Goal: Find contact information: Find contact information

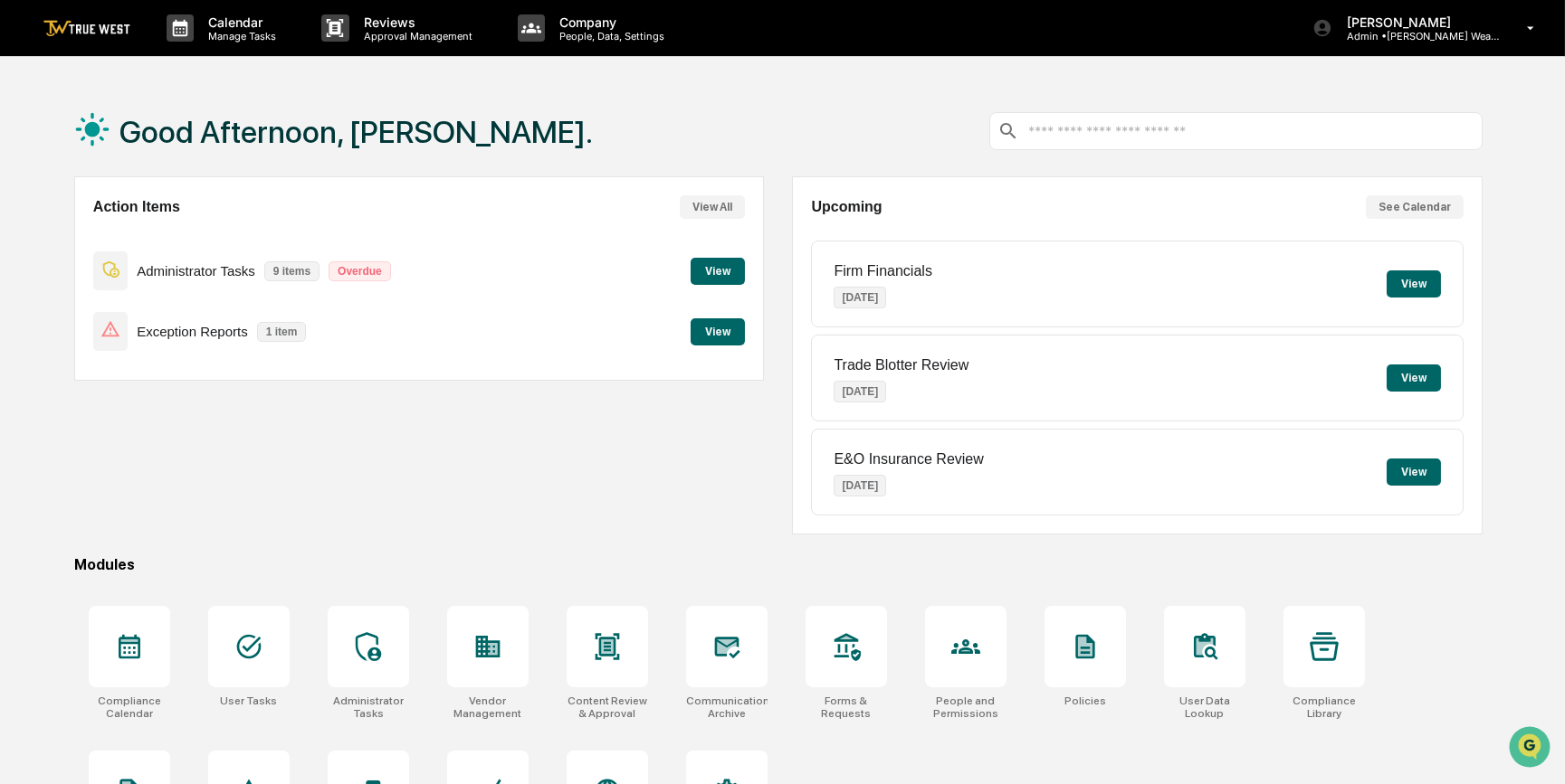
click at [720, 270] on button "View" at bounding box center [718, 271] width 54 height 27
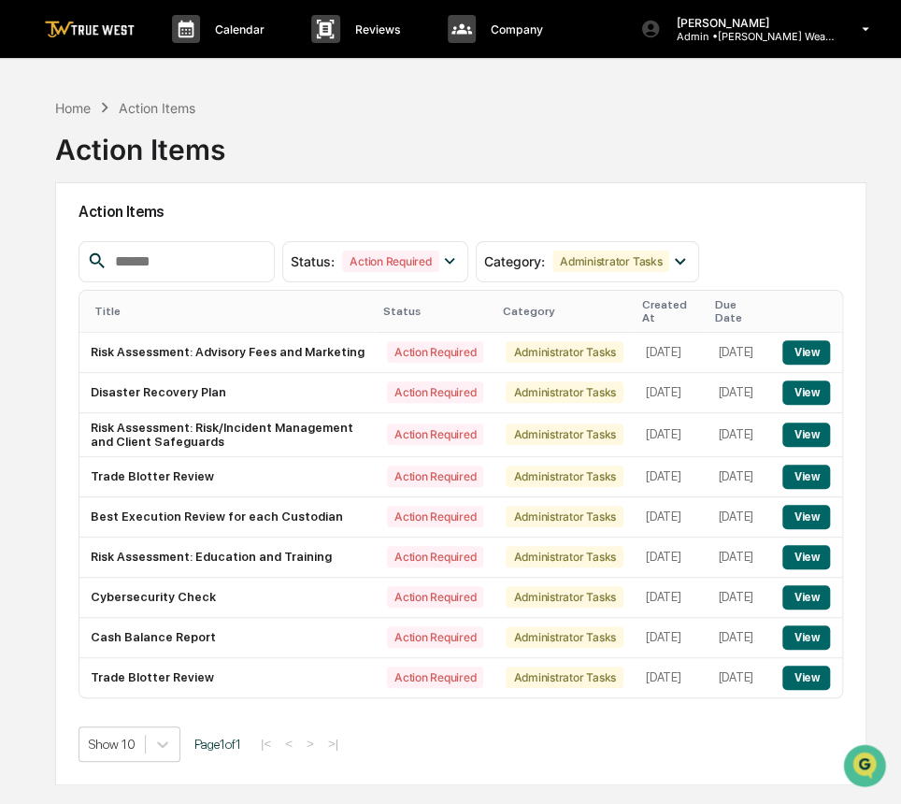
click at [438, 140] on div "Home Action Items Action Items" at bounding box center [460, 135] width 811 height 93
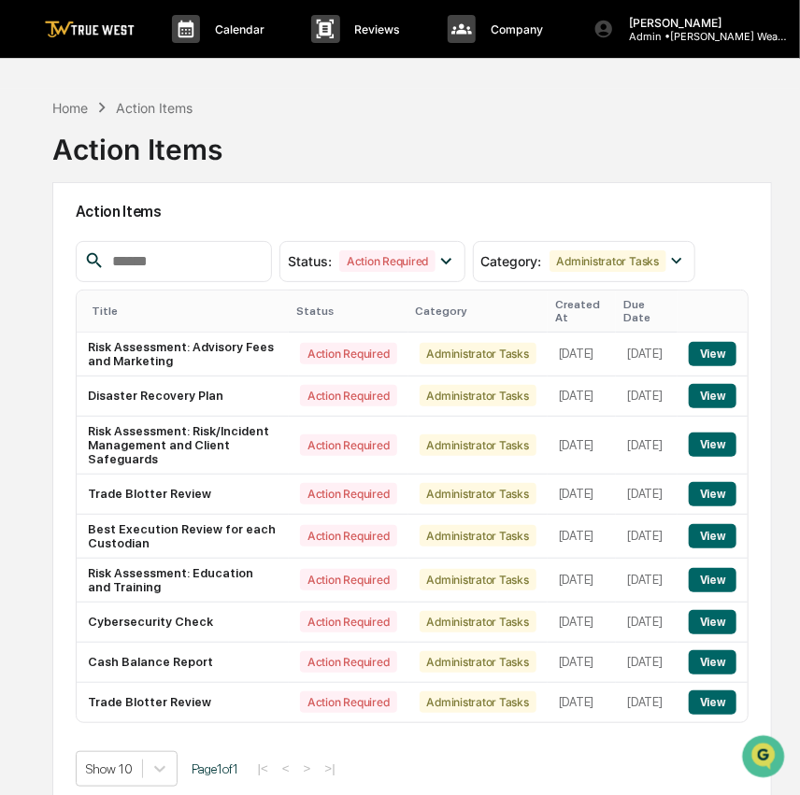
click at [393, 147] on div "Home Action Items Action Items" at bounding box center [412, 135] width 720 height 93
click at [57, 100] on div "Home" at bounding box center [70, 108] width 36 height 16
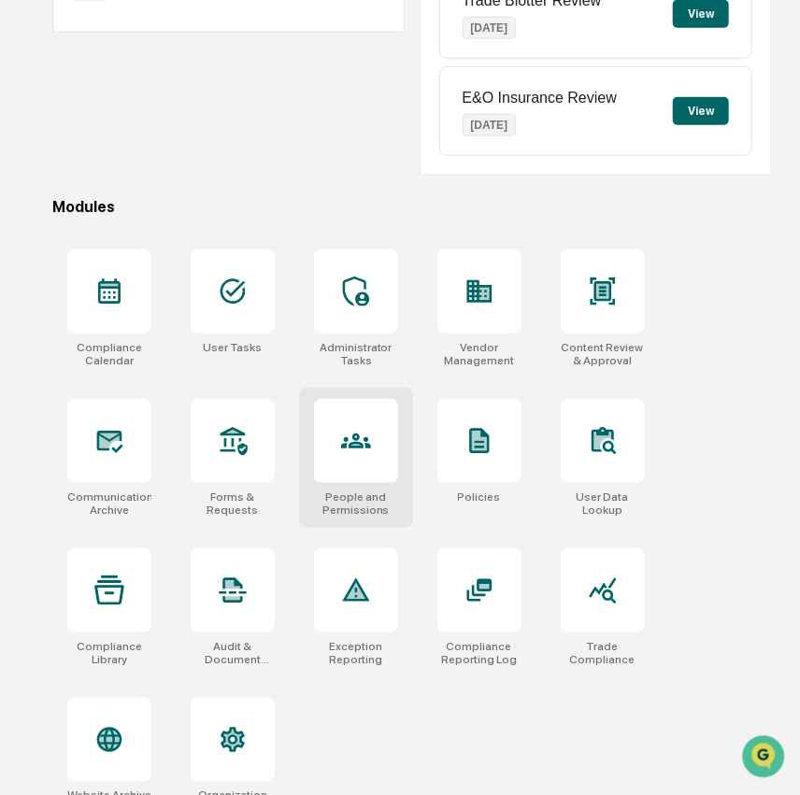
scroll to position [413, 0]
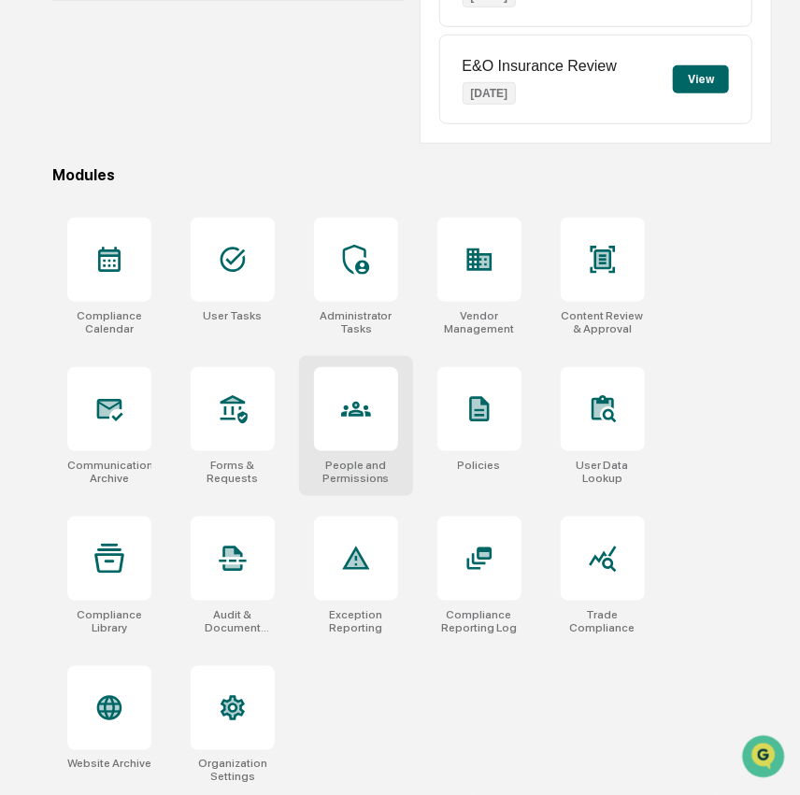
click at [357, 415] on icon at bounding box center [356, 409] width 30 height 30
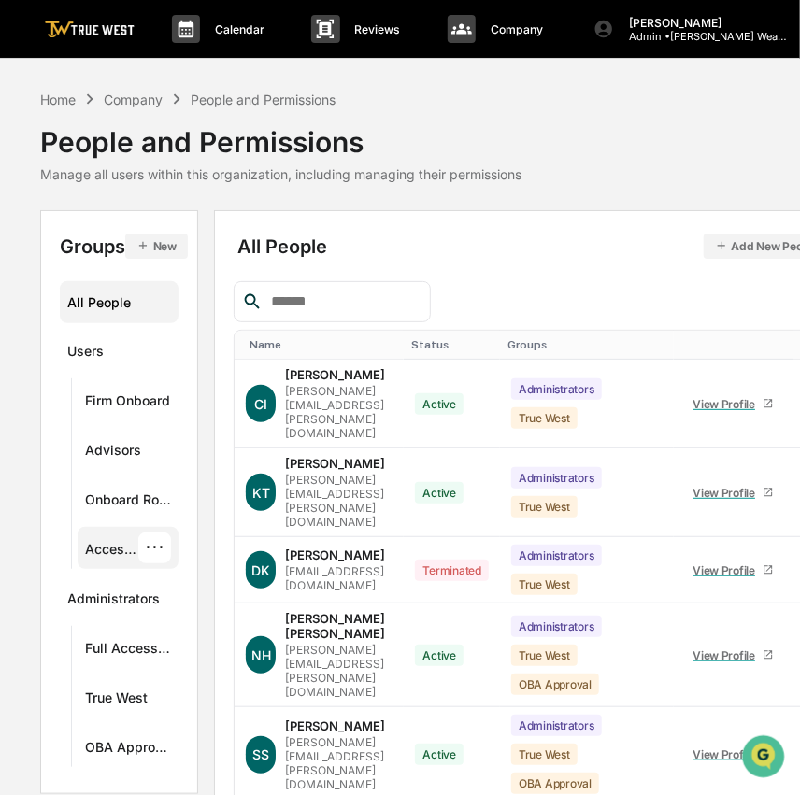
click at [121, 550] on div "Access Persons" at bounding box center [111, 552] width 53 height 22
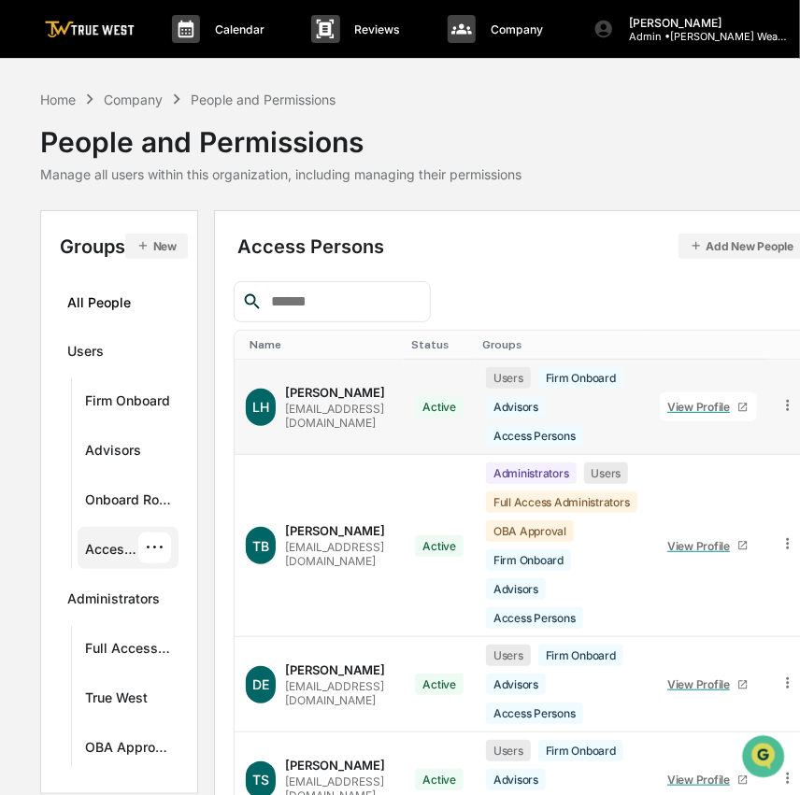
drag, startPoint x: 415, startPoint y: 394, endPoint x: 286, endPoint y: 396, distance: 129.0
click at [286, 396] on div "[PERSON_NAME] [EMAIL_ADDRESS][DOMAIN_NAME]" at bounding box center [319, 407] width 147 height 45
copy div "[PERSON_NAME]"
click at [385, 398] on div "[PERSON_NAME]" at bounding box center [335, 392] width 100 height 15
drag, startPoint x: 419, startPoint y: 397, endPoint x: 294, endPoint y: 399, distance: 125.3
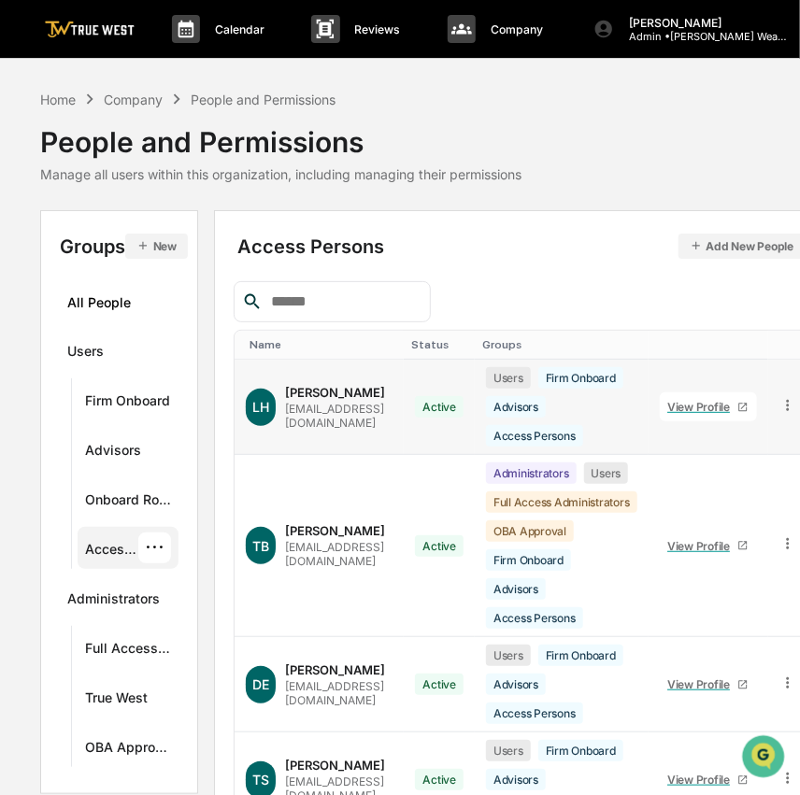
click at [294, 399] on div "[PERSON_NAME] [EMAIL_ADDRESS][DOMAIN_NAME]" at bounding box center [338, 407] width 107 height 45
copy div "[PERSON_NAME]"
drag, startPoint x: 360, startPoint y: 532, endPoint x: 293, endPoint y: 528, distance: 67.4
click at [293, 528] on div "[PERSON_NAME]" at bounding box center [335, 530] width 100 height 15
copy div "[PERSON_NAME]"
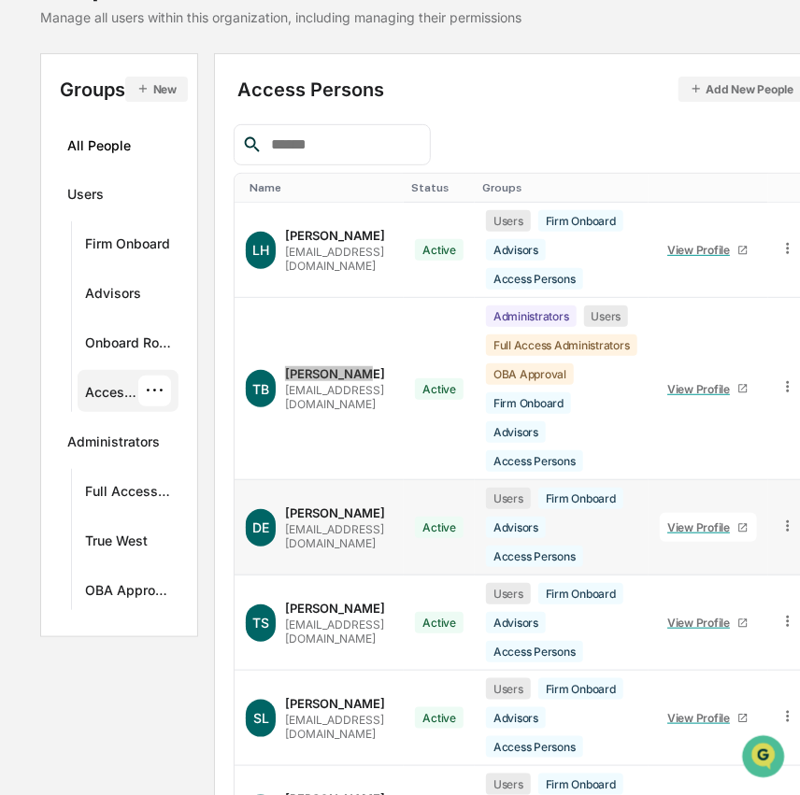
scroll to position [169, 0]
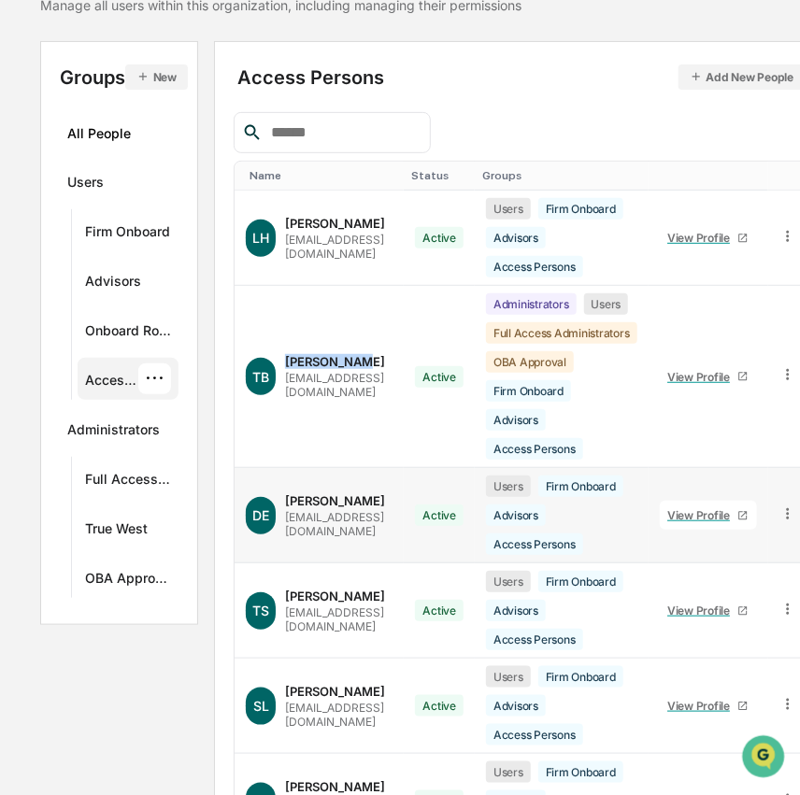
drag, startPoint x: 384, startPoint y: 503, endPoint x: 287, endPoint y: 502, distance: 97.2
click at [287, 502] on div "DE [PERSON_NAME] [PERSON_NAME][EMAIL_ADDRESS][PERSON_NAME][DOMAIN_NAME]" at bounding box center [319, 516] width 147 height 45
copy div "[PERSON_NAME]"
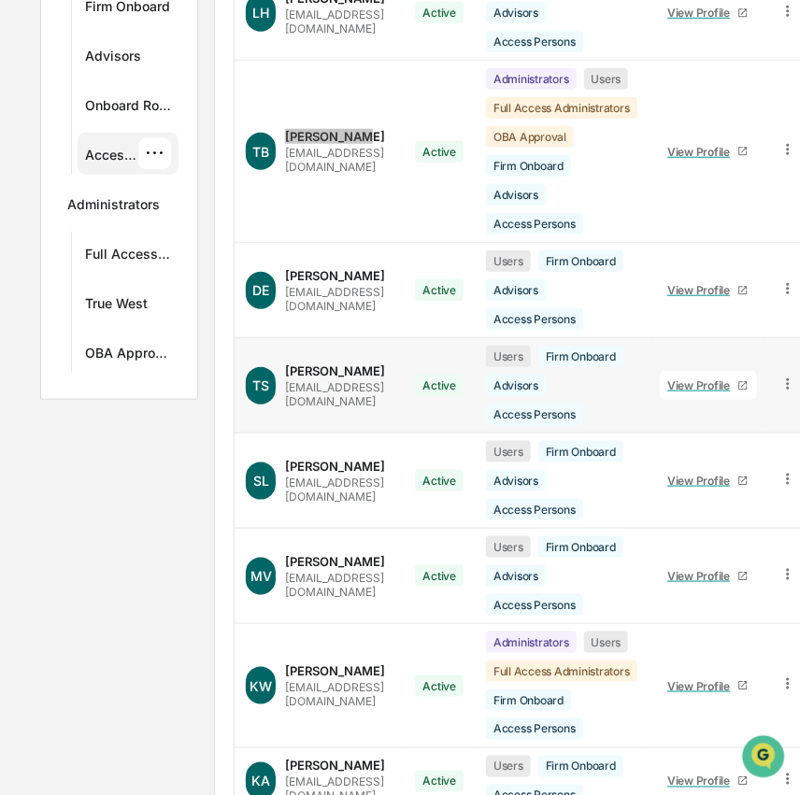
scroll to position [424, 0]
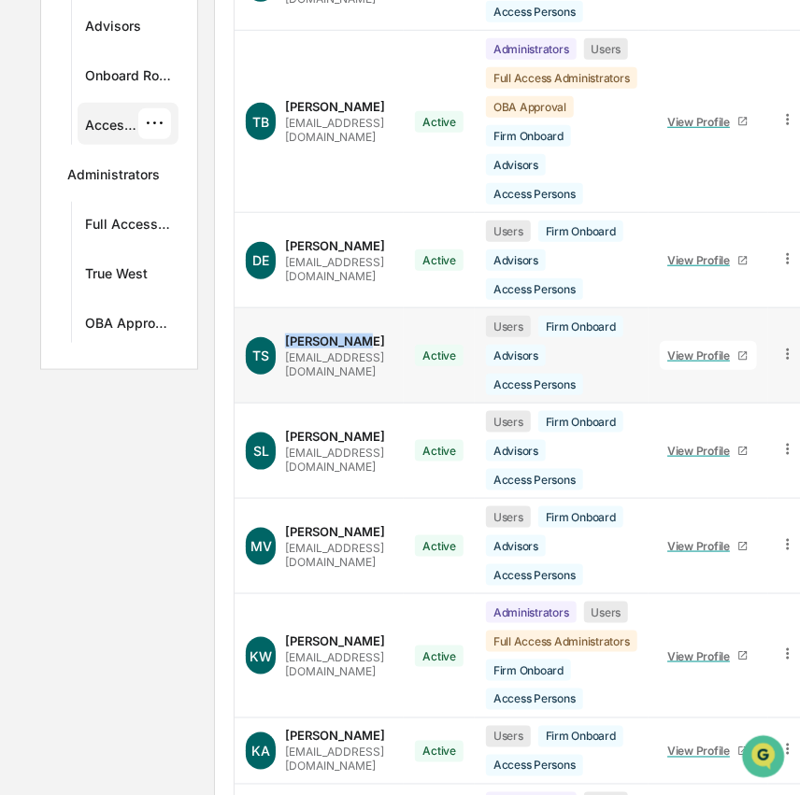
drag, startPoint x: 294, startPoint y: 337, endPoint x: 365, endPoint y: 333, distance: 72.1
click at [365, 334] on div "[PERSON_NAME] [EMAIL_ADDRESS][PERSON_NAME][DOMAIN_NAME]" at bounding box center [338, 356] width 107 height 45
copy div "[PERSON_NAME]"
click at [738, 352] on div "View Profile" at bounding box center [702, 356] width 70 height 14
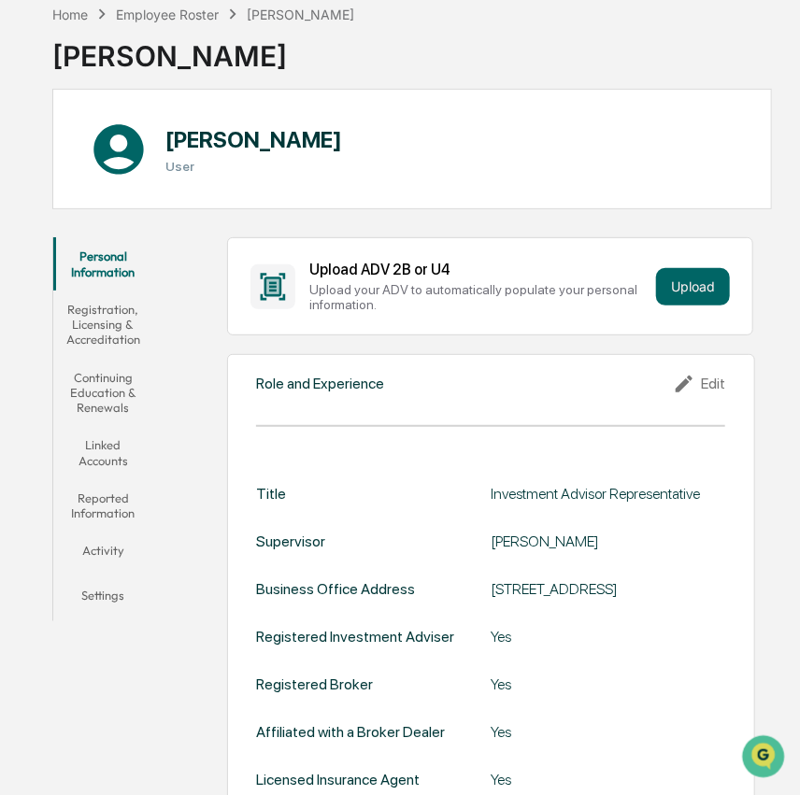
scroll to position [84, 0]
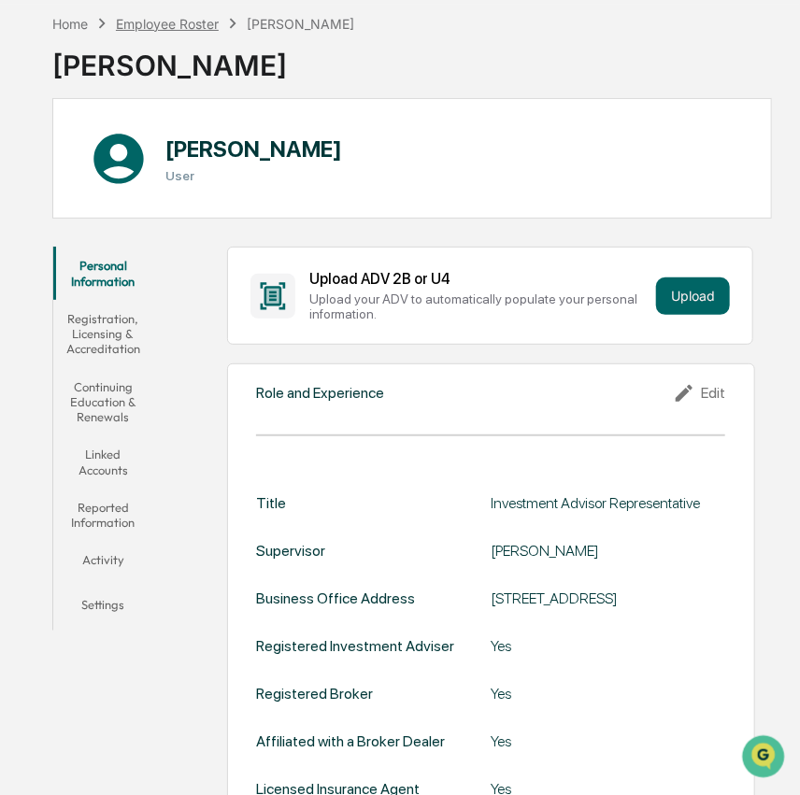
click at [151, 24] on div "Employee Roster" at bounding box center [167, 24] width 103 height 16
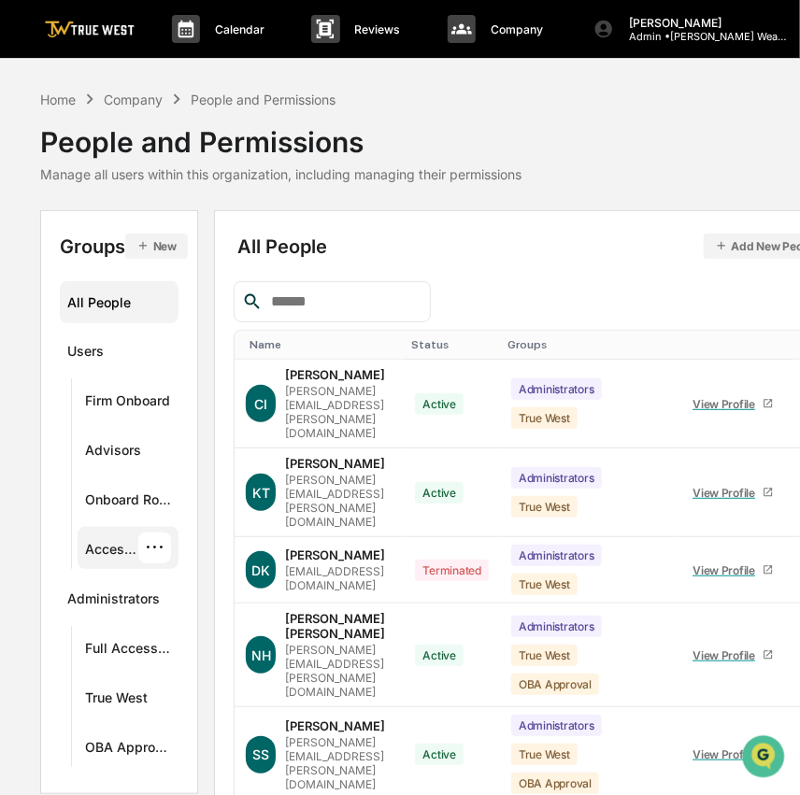
click at [122, 547] on div "Access Persons" at bounding box center [111, 552] width 53 height 22
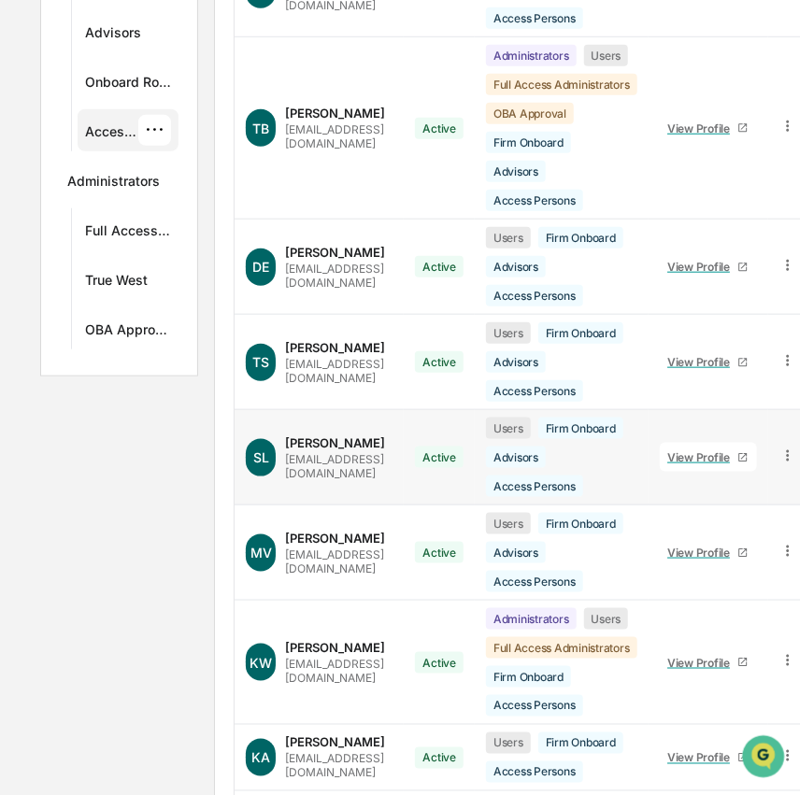
scroll to position [417, 0]
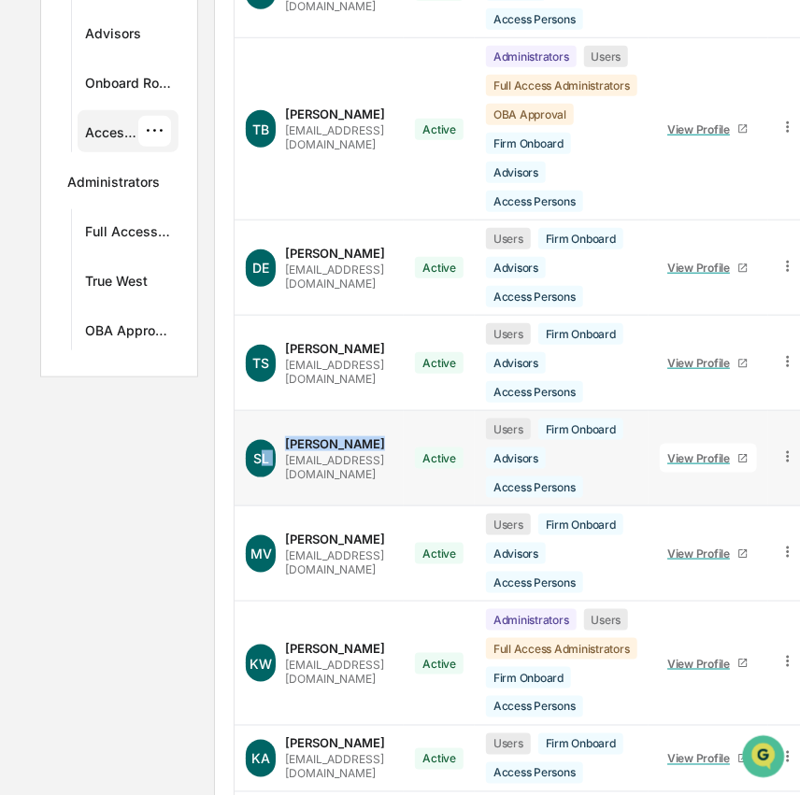
drag, startPoint x: 379, startPoint y: 439, endPoint x: 267, endPoint y: 439, distance: 111.2
click at [267, 439] on div "SL [PERSON_NAME] [EMAIL_ADDRESS][DOMAIN_NAME]" at bounding box center [319, 459] width 147 height 45
copy div "L [PERSON_NAME]"
drag, startPoint x: 294, startPoint y: 530, endPoint x: 465, endPoint y: 539, distance: 170.4
click at [393, 539] on div "[PERSON_NAME] [EMAIL_ADDRESS][DOMAIN_NAME]" at bounding box center [338, 554] width 107 height 45
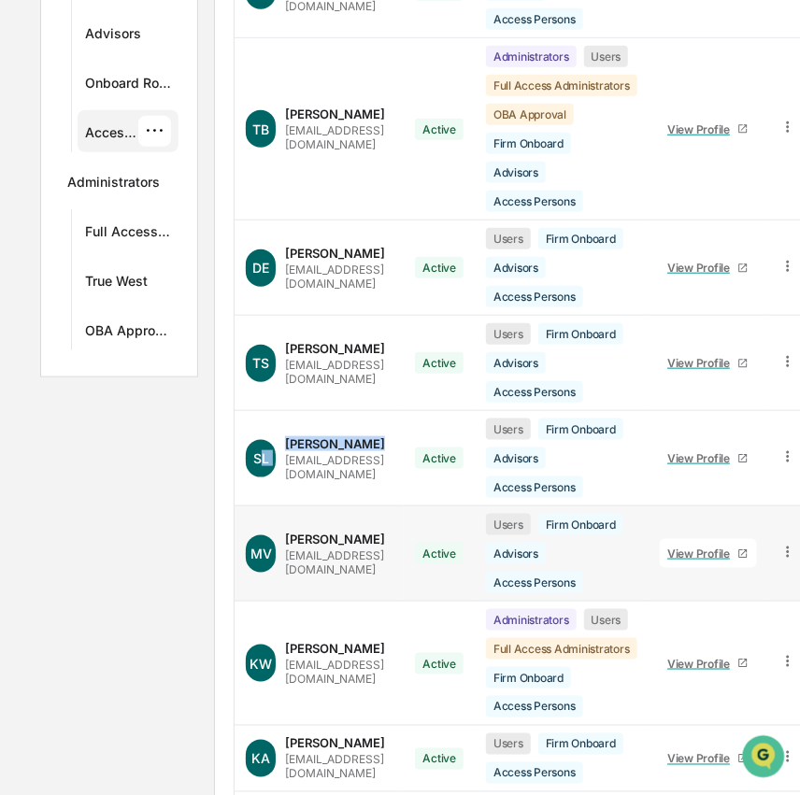
copy div "[PERSON_NAME]"
click at [393, 533] on div "[PERSON_NAME] [EMAIL_ADDRESS][DOMAIN_NAME]" at bounding box center [338, 554] width 107 height 45
drag, startPoint x: 465, startPoint y: 533, endPoint x: 345, endPoint y: 537, distance: 119.7
click at [345, 537] on div "[PERSON_NAME] [EMAIL_ADDRESS][DOMAIN_NAME]" at bounding box center [338, 554] width 107 height 45
copy div "VanDenMeerendonk"
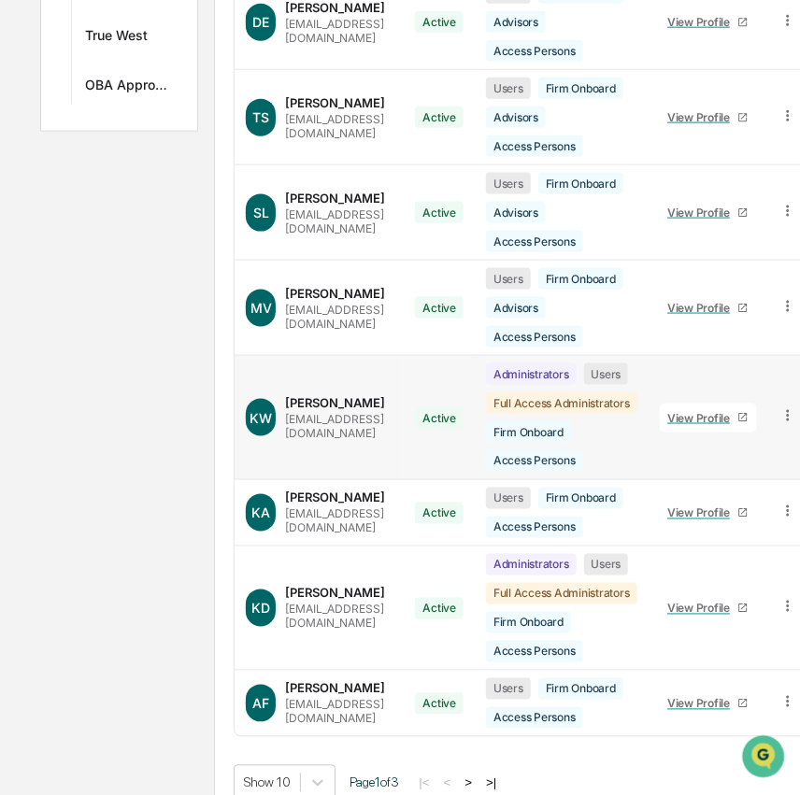
scroll to position [672, 0]
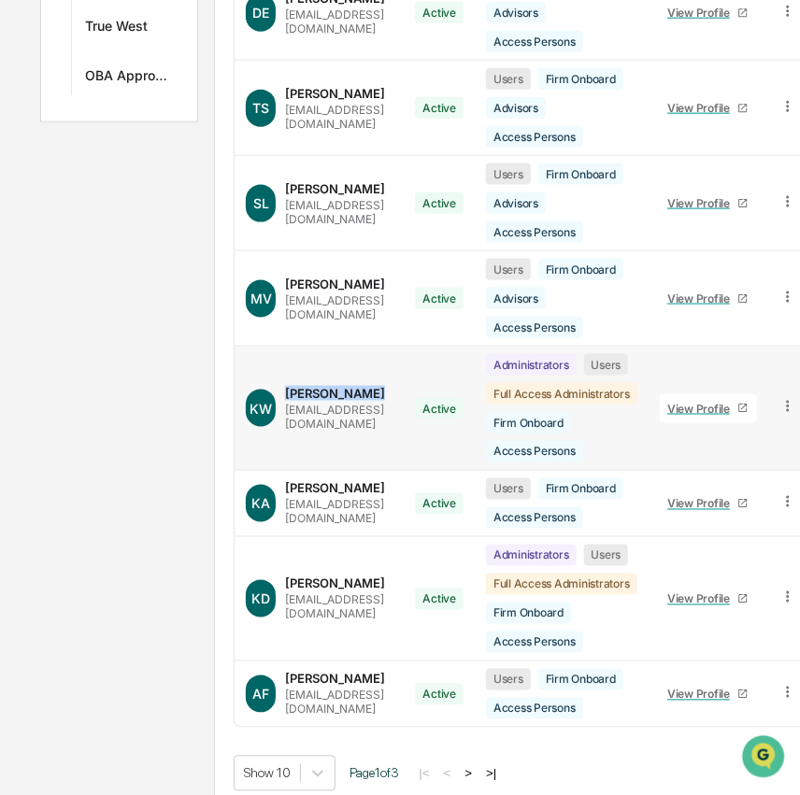
drag, startPoint x: 374, startPoint y: 389, endPoint x: 293, endPoint y: 385, distance: 81.4
click at [293, 386] on div "[PERSON_NAME] [EMAIL_ADDRESS][DOMAIN_NAME]" at bounding box center [338, 408] width 107 height 45
click at [364, 481] on div "[PERSON_NAME]" at bounding box center [335, 488] width 100 height 15
drag, startPoint x: 366, startPoint y: 480, endPoint x: 287, endPoint y: 486, distance: 79.6
click at [287, 486] on div "KA [PERSON_NAME] [EMAIL_ADDRESS][DOMAIN_NAME]" at bounding box center [319, 503] width 147 height 45
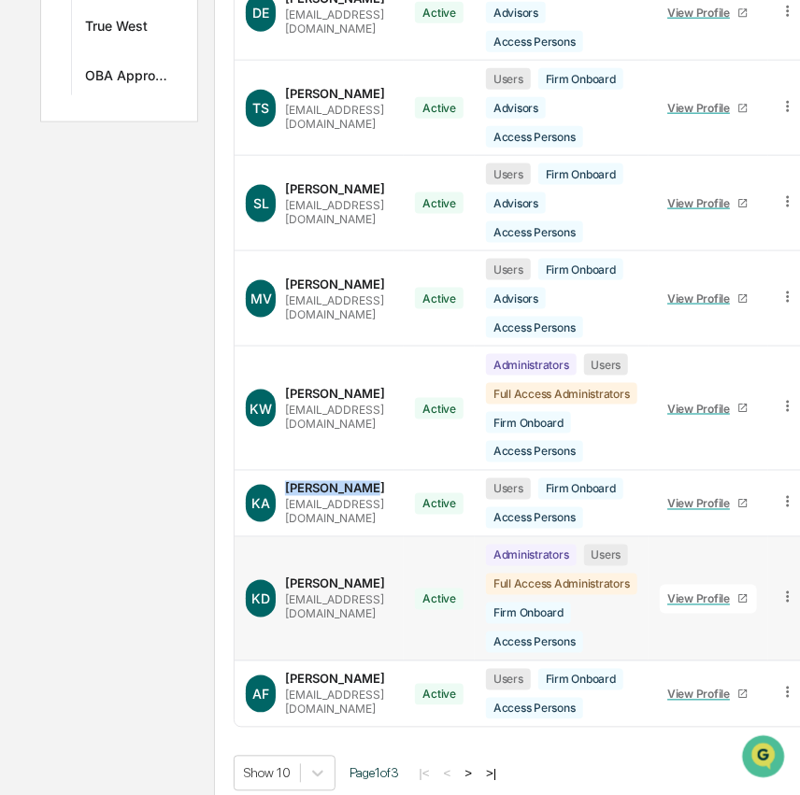
click at [371, 577] on div "[PERSON_NAME]" at bounding box center [335, 584] width 100 height 15
drag, startPoint x: 372, startPoint y: 576, endPoint x: 296, endPoint y: 571, distance: 75.9
click at [296, 577] on div "[PERSON_NAME] [EMAIL_ADDRESS][DOMAIN_NAME]" at bounding box center [338, 599] width 107 height 45
